Goal: Use online tool/utility: Utilize a website feature to perform a specific function

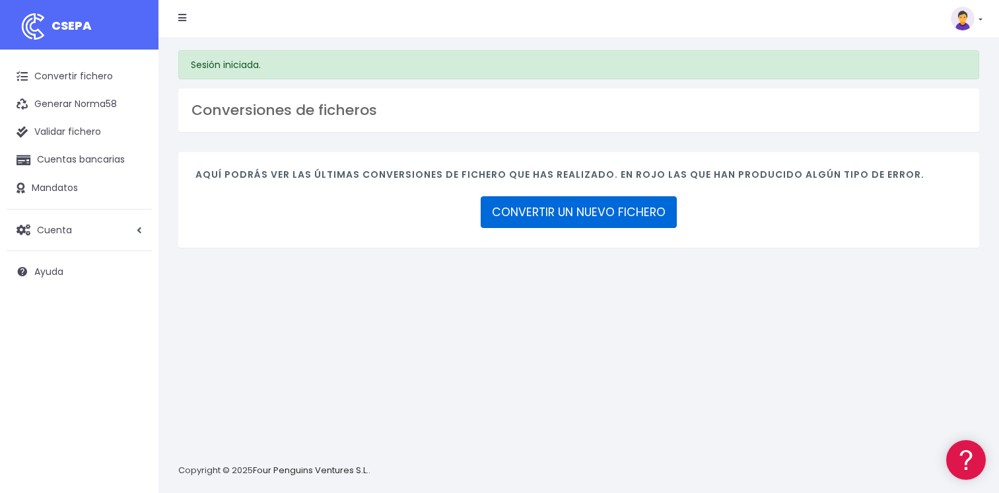
click at [599, 209] on link "CONVERTIR UN NUEVO FICHERO" at bounding box center [579, 212] width 196 height 32
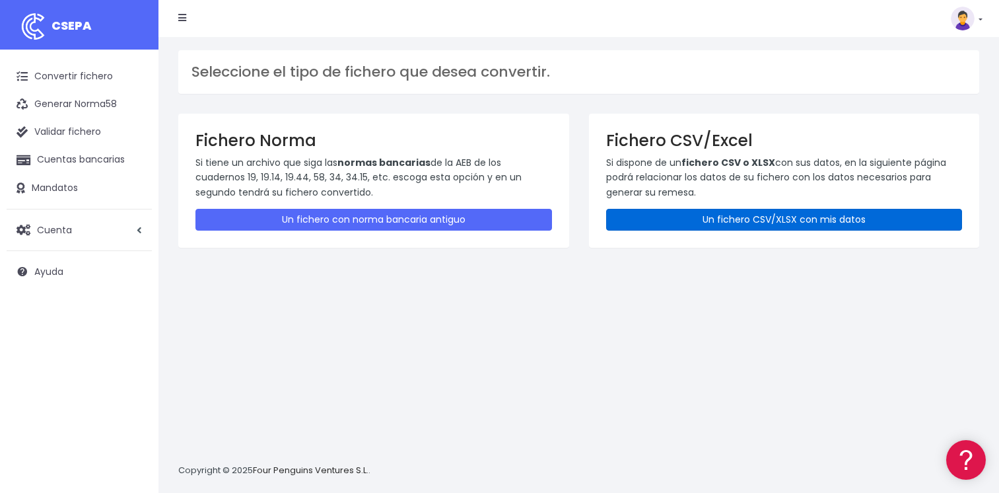
click at [756, 218] on link "Un fichero CSV/XLSX con mis datos" at bounding box center [784, 220] width 357 height 22
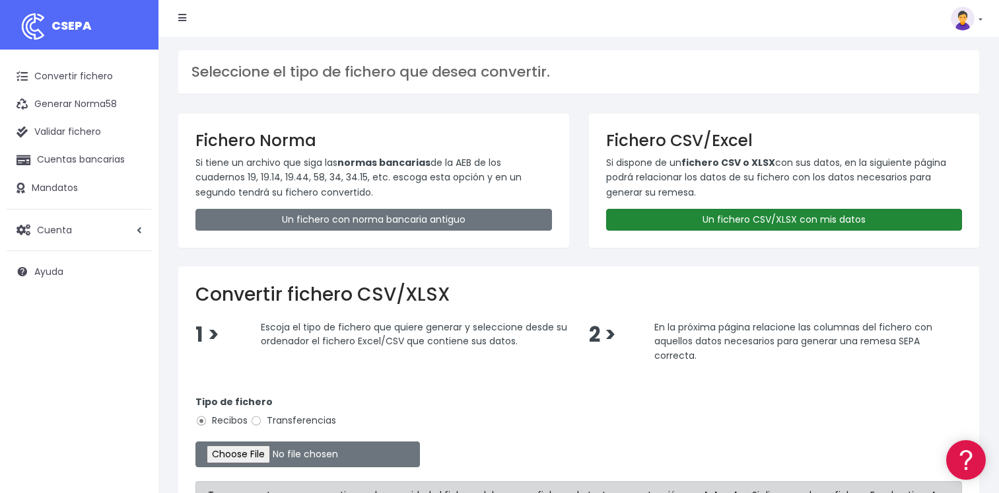
click at [749, 221] on link "Un fichero CSV/XLSX con mis datos" at bounding box center [784, 220] width 357 height 22
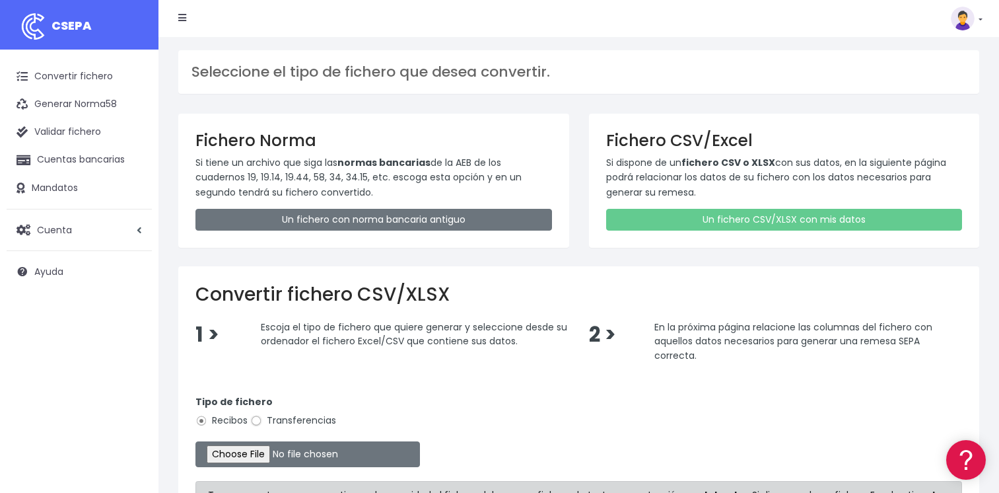
click at [259, 419] on input "Transferencias" at bounding box center [256, 421] width 12 height 12
radio input "true"
click at [250, 454] on input "file" at bounding box center [307, 454] width 225 height 26
type input "C:\fakepath\MODELO REMESAS PAGO PROVEEDORES BELGICA.xlsx"
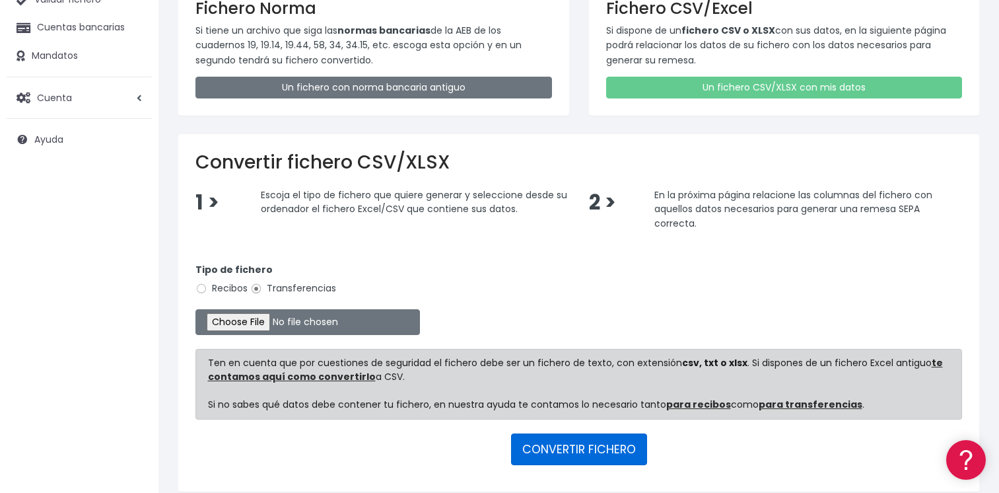
click at [557, 446] on button "CONVERTIR FICHERO" at bounding box center [579, 449] width 136 height 32
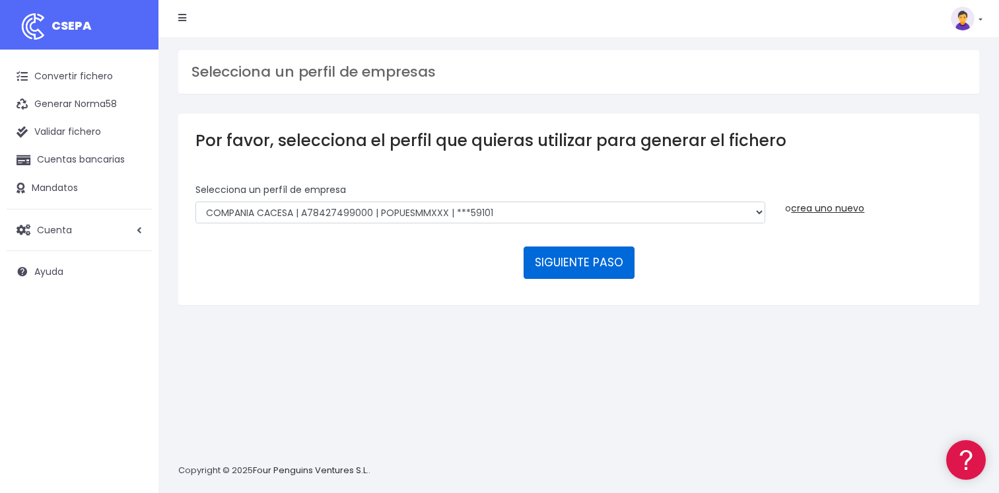
click at [575, 262] on button "SIGUIENTE PASO" at bounding box center [579, 262] width 111 height 32
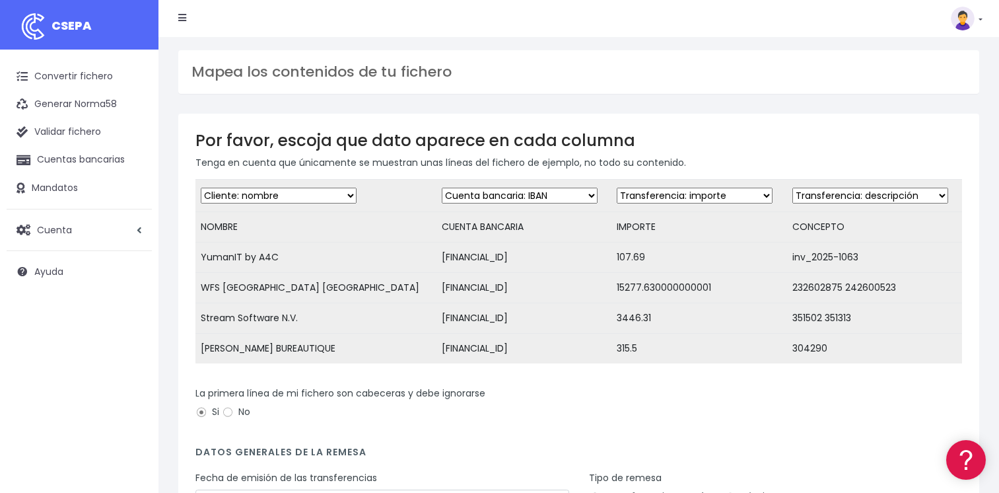
scroll to position [182, 0]
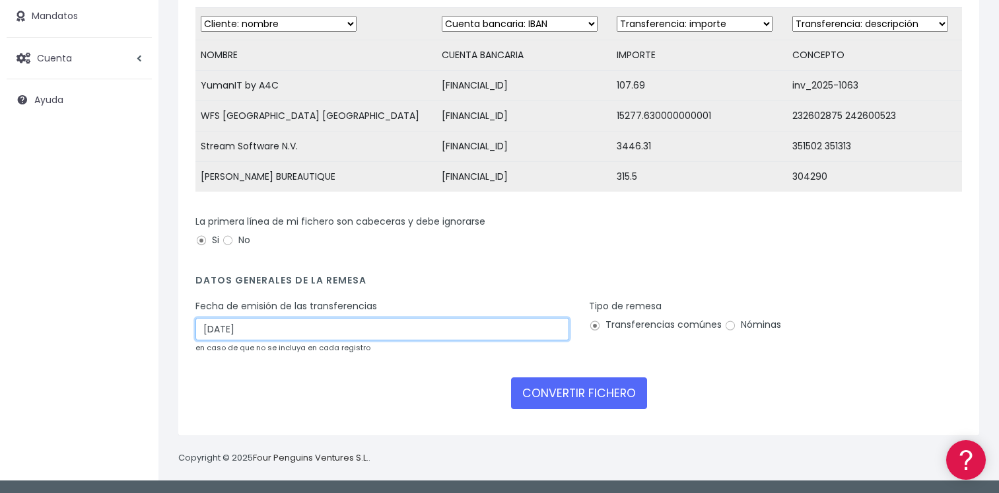
click at [360, 331] on input "11/10/2025" at bounding box center [382, 329] width 374 height 22
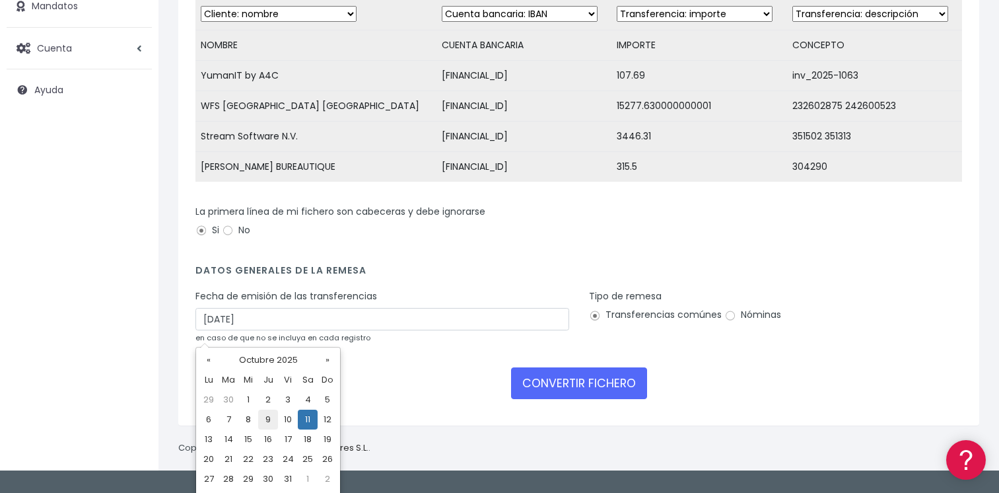
click at [271, 415] on td "9" at bounding box center [268, 419] width 20 height 20
type input "09/10/2025"
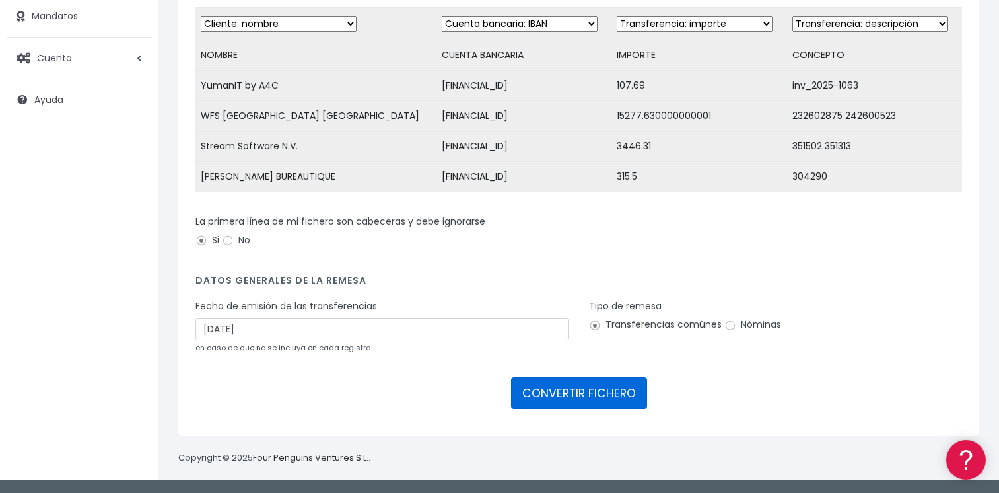
click at [590, 395] on button "CONVERTIR FICHERO" at bounding box center [579, 393] width 136 height 32
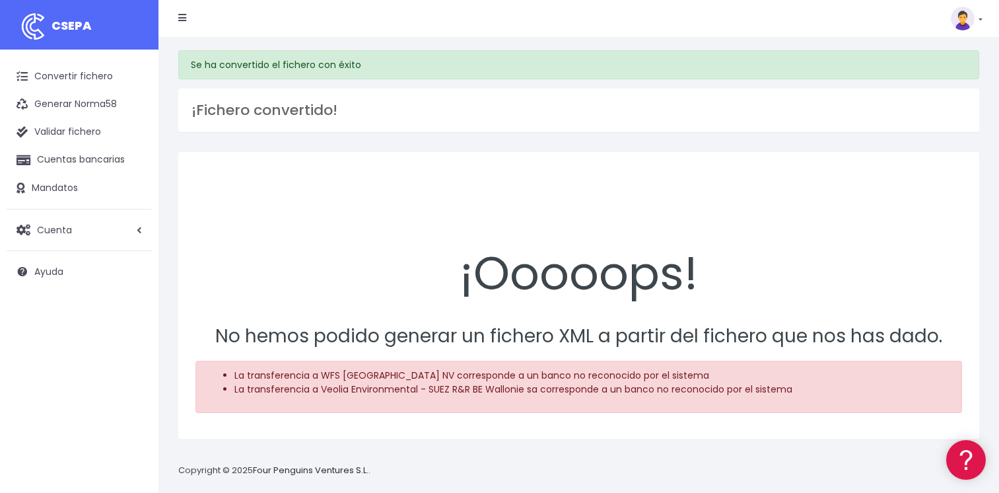
scroll to position [13, 0]
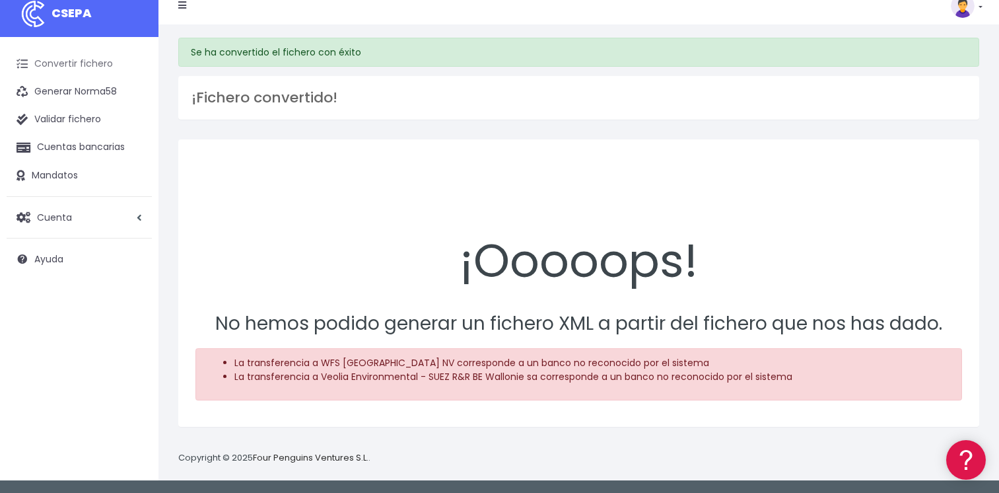
click at [74, 59] on link "Convertir fichero" at bounding box center [79, 64] width 145 height 28
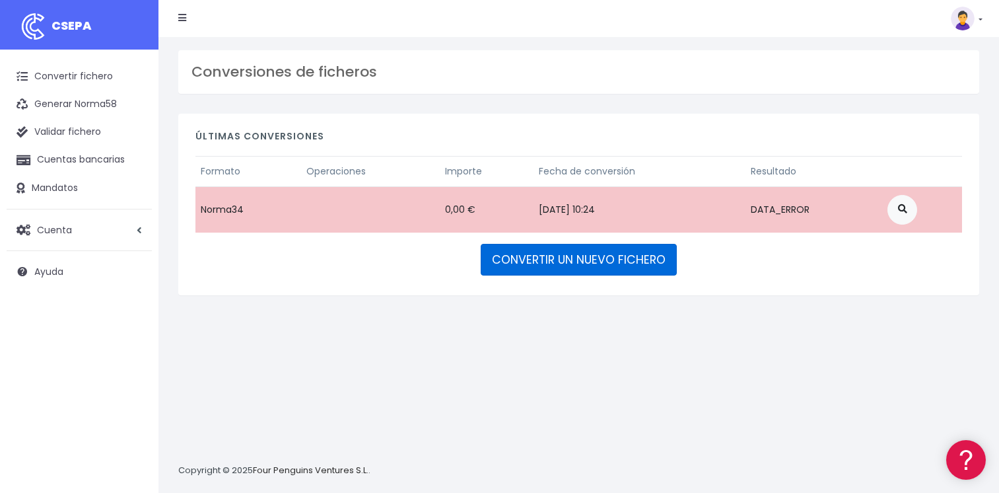
click at [591, 262] on link "CONVERTIR UN NUEVO FICHERO" at bounding box center [579, 260] width 196 height 32
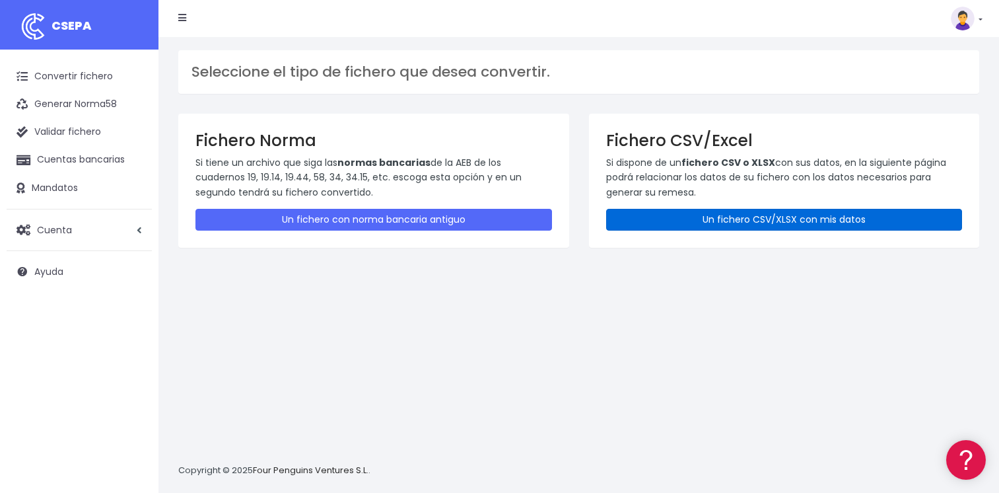
click at [715, 223] on link "Un fichero CSV/XLSX con mis datos" at bounding box center [784, 220] width 357 height 22
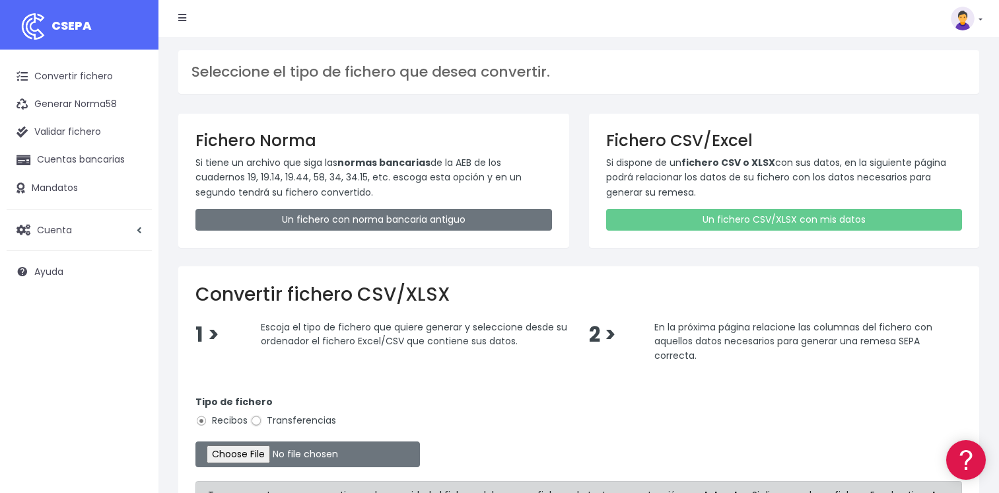
click at [253, 419] on input "Transferencias" at bounding box center [256, 421] width 12 height 12
radio input "true"
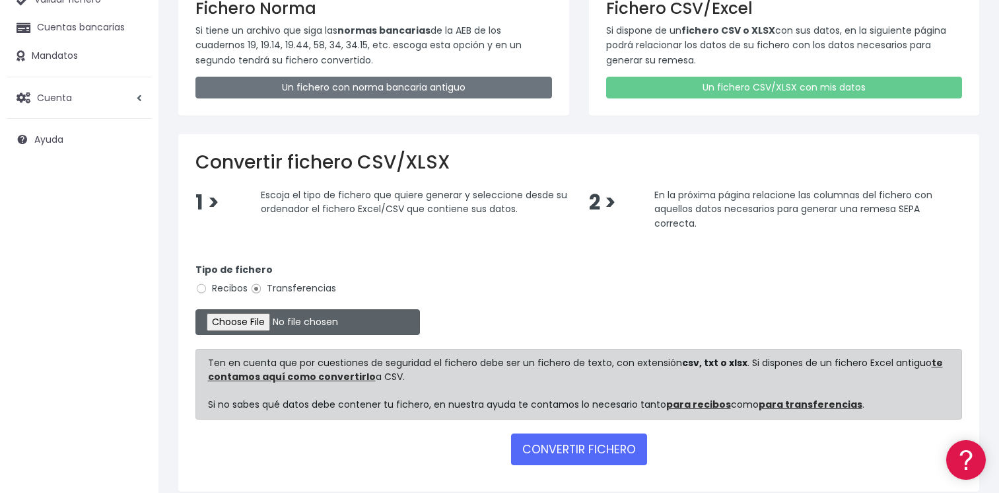
click at [258, 322] on input "file" at bounding box center [307, 322] width 225 height 26
type input "C:\fakepath\MODELO REMESAS PAGO PROVEEDORES [PERSON_NAME].xlsx"
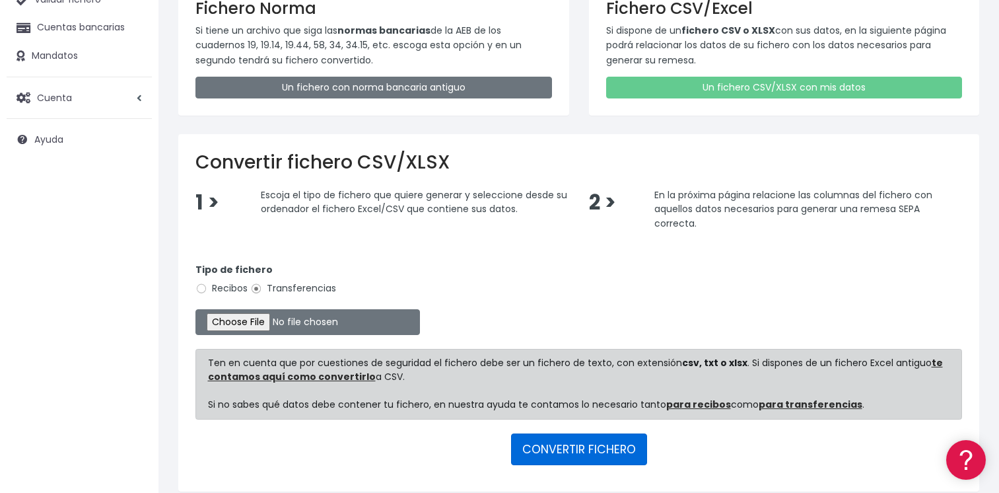
click at [569, 448] on button "CONVERTIR FICHERO" at bounding box center [579, 449] width 136 height 32
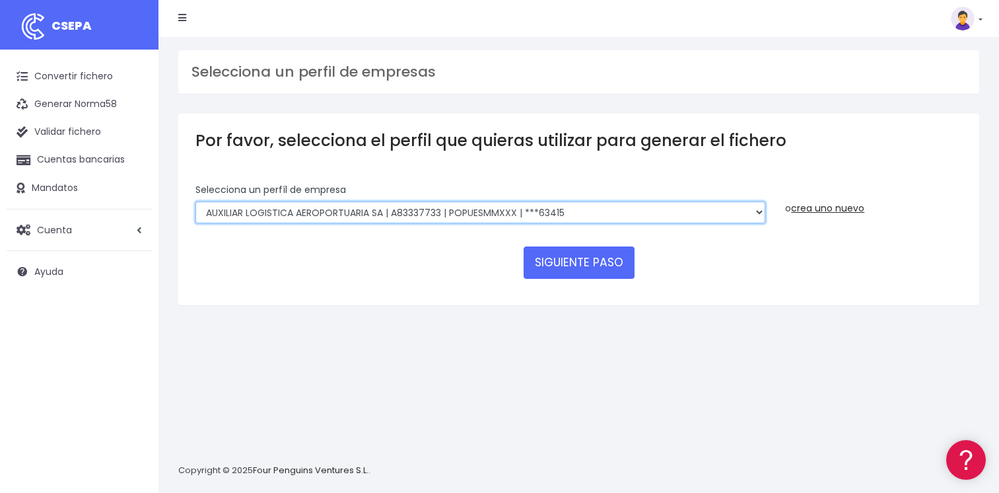
click at [556, 209] on select "AUXILIAR LOGISTICA AEROPORTUARIA SA | A83337733 | POPUESMMXXX | ***63415 COMPAÑ…" at bounding box center [480, 212] width 570 height 22
select select "394"
click at [195, 201] on select "AUXILIAR LOGISTICA AEROPORTUARIA SA | A83337733 | POPUESMMXXX | ***63415 COMPAÑ…" at bounding box center [480, 212] width 570 height 22
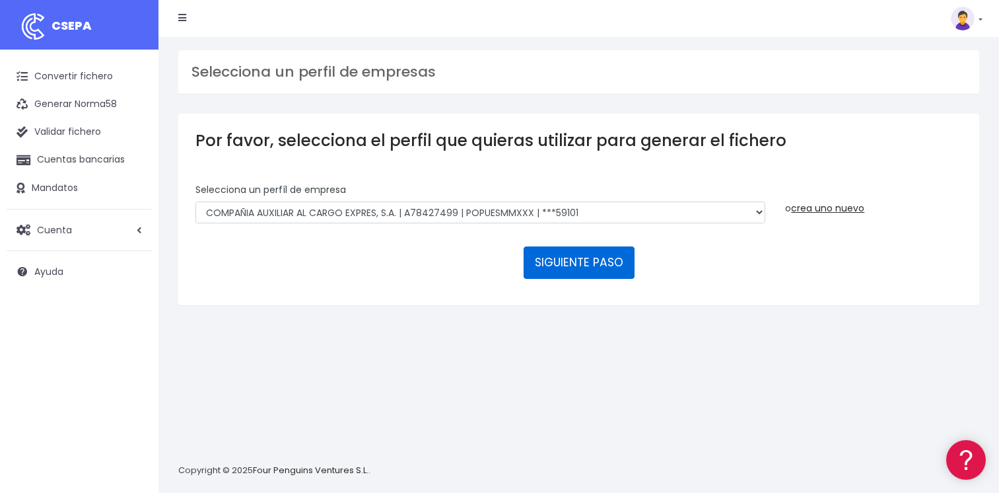
click at [577, 269] on button "SIGUIENTE PASO" at bounding box center [579, 262] width 111 height 32
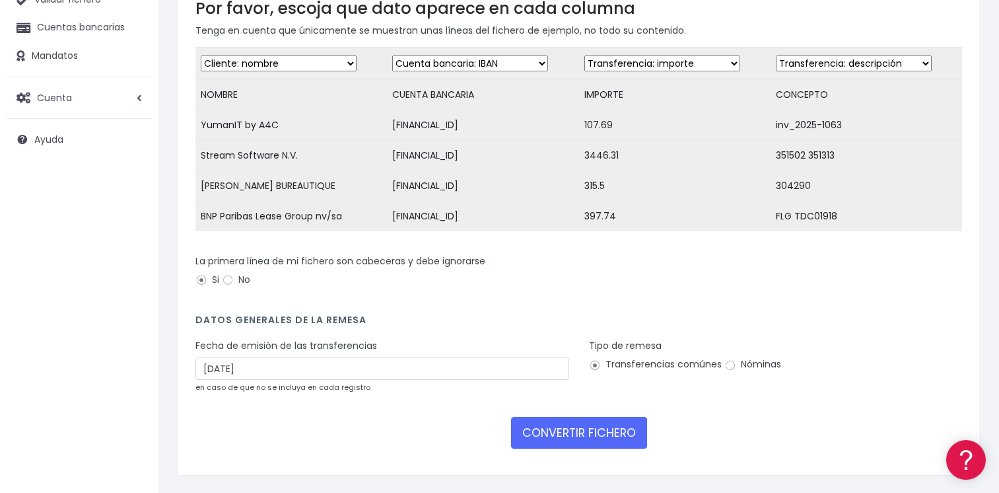
scroll to position [182, 0]
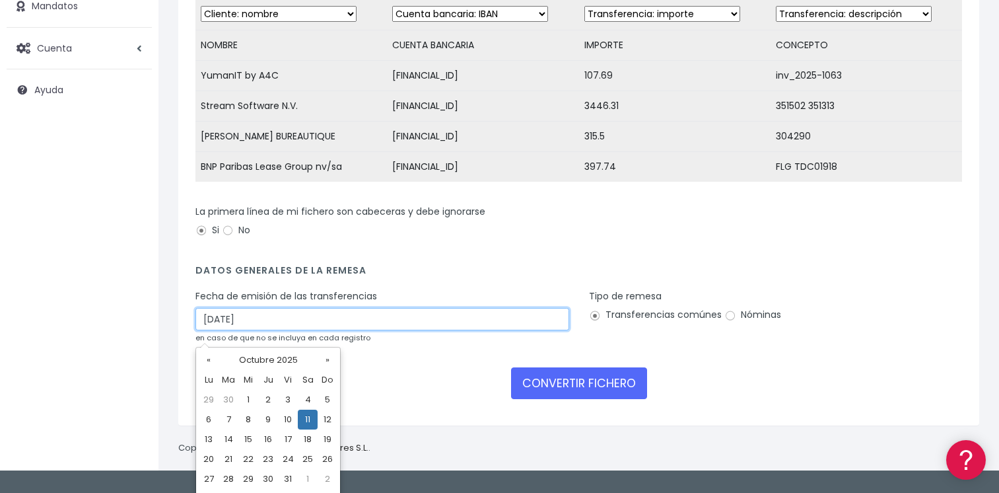
click at [262, 330] on input "11/10/2025" at bounding box center [382, 319] width 374 height 22
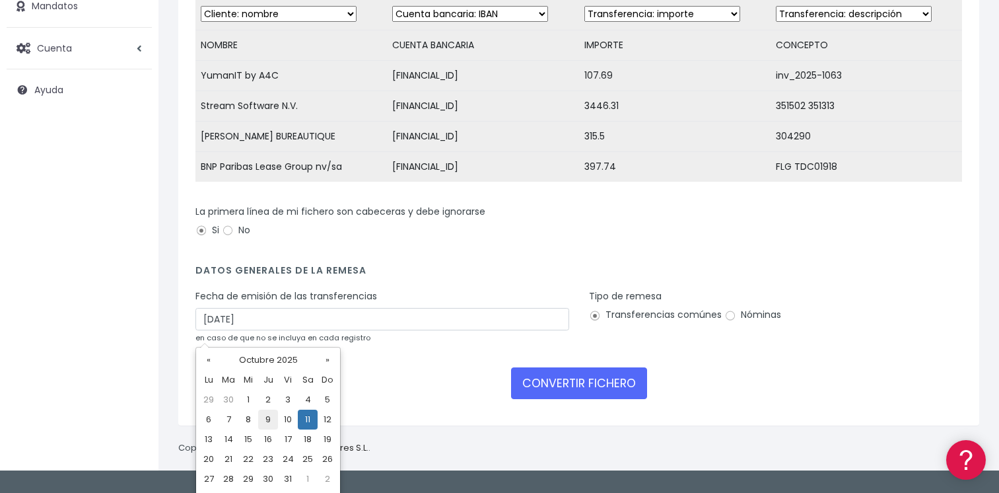
click at [267, 413] on td "9" at bounding box center [268, 419] width 20 height 20
type input "09/10/2025"
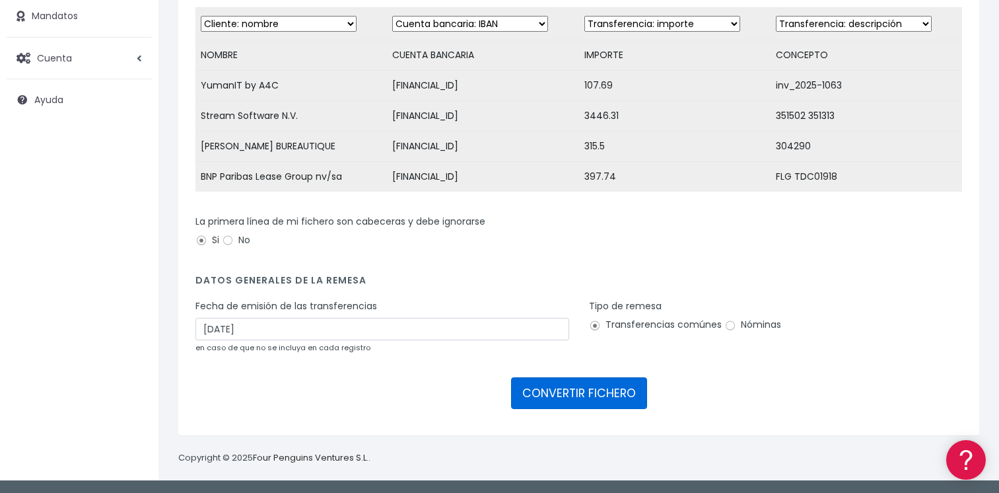
click at [576, 394] on button "CONVERTIR FICHERO" at bounding box center [579, 393] width 136 height 32
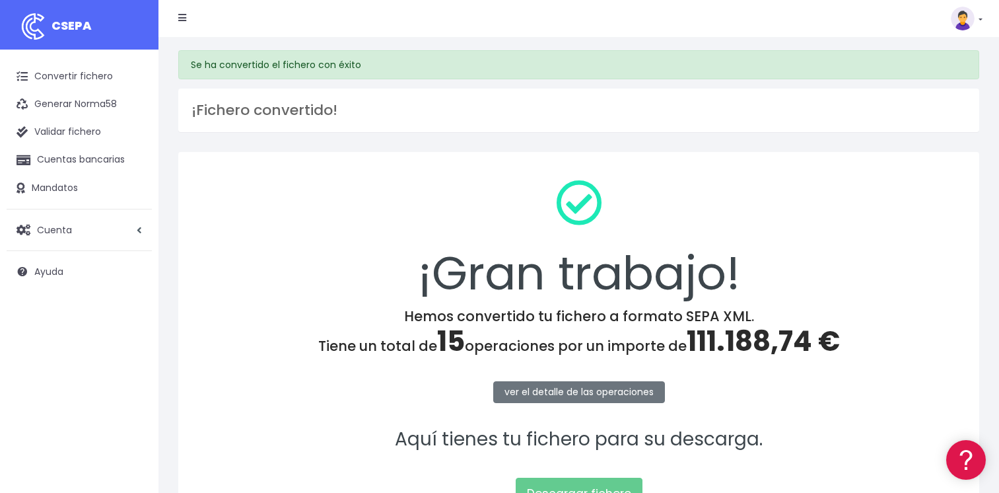
scroll to position [138, 0]
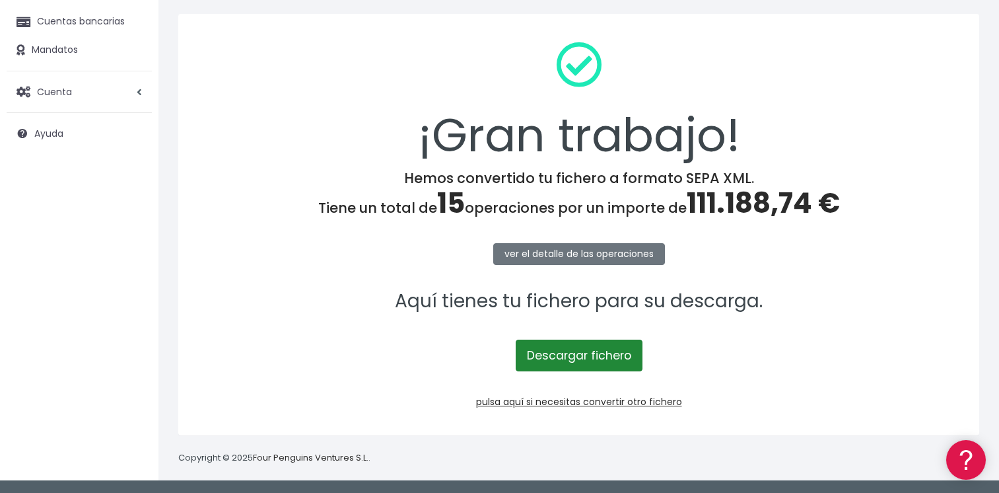
click at [594, 357] on link "Descargar fichero" at bounding box center [579, 355] width 127 height 32
